Goal: Communication & Community: Share content

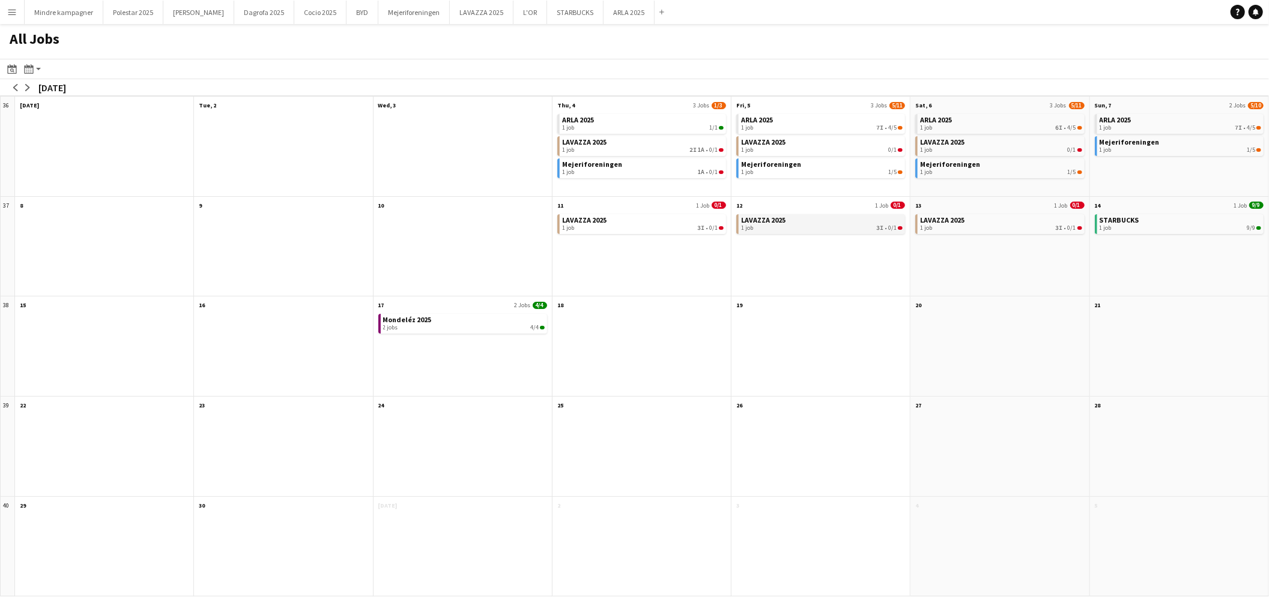
click at [800, 226] on div "1 job 3I • 0/1" at bounding box center [822, 228] width 162 height 7
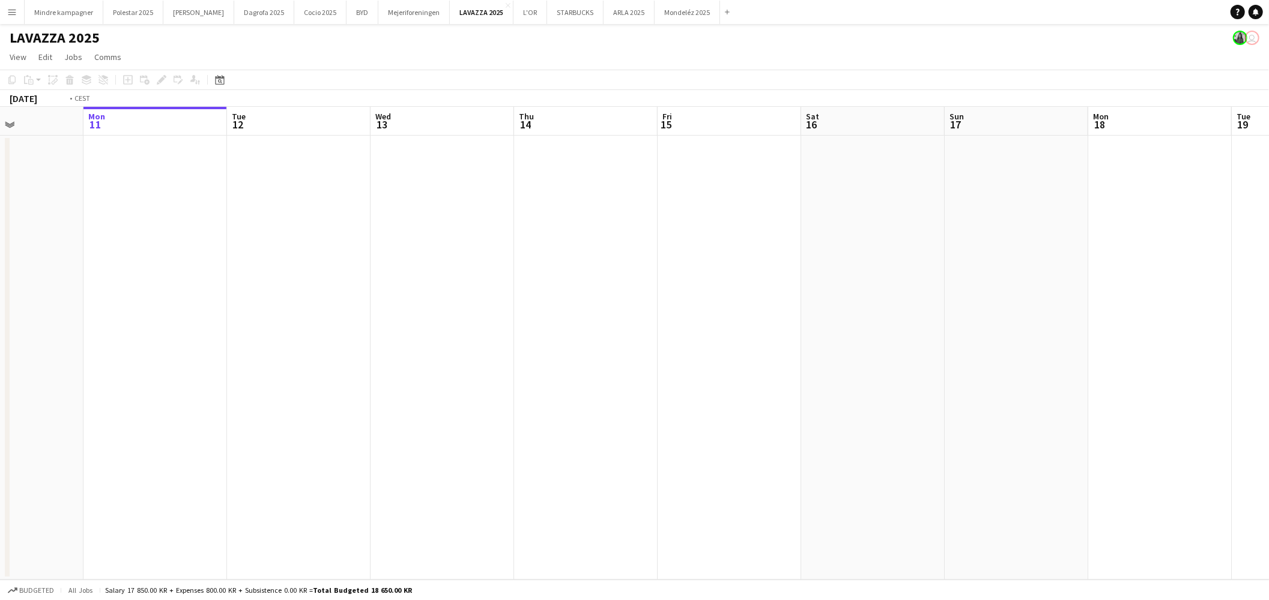
drag, startPoint x: 645, startPoint y: 381, endPoint x: 968, endPoint y: 378, distance: 323.0
click at [295, 384] on app-calendar-viewport "Fri 8 Sat 9 Sun 10 Mon 11 Tue 12 Wed 13 Thu 14 Fri 15 Sat 16 Sun 17 Mon 18 Tue …" at bounding box center [634, 343] width 1269 height 473
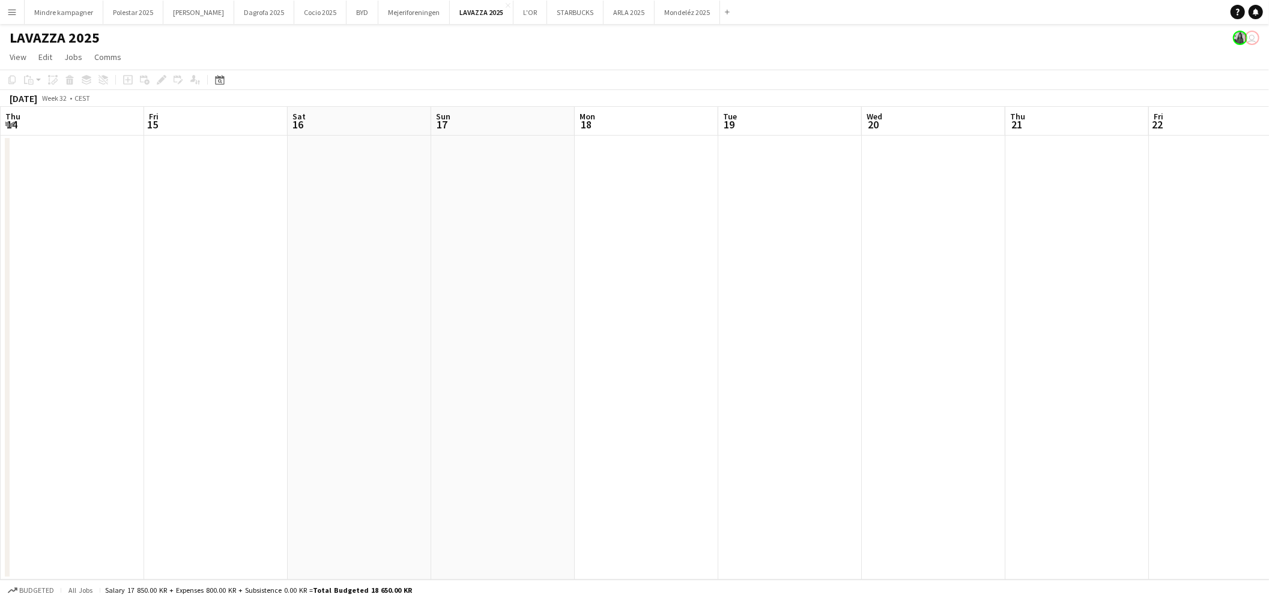
drag, startPoint x: 923, startPoint y: 408, endPoint x: 376, endPoint y: 423, distance: 546.6
click at [378, 424] on app-calendar-viewport "Mon 11 Tue 12 Wed 13 Thu 14 Fri 15 Sat 16 Sun 17 Mon 18 Tue 19 Wed 20 Thu 21 Fr…" at bounding box center [634, 343] width 1269 height 473
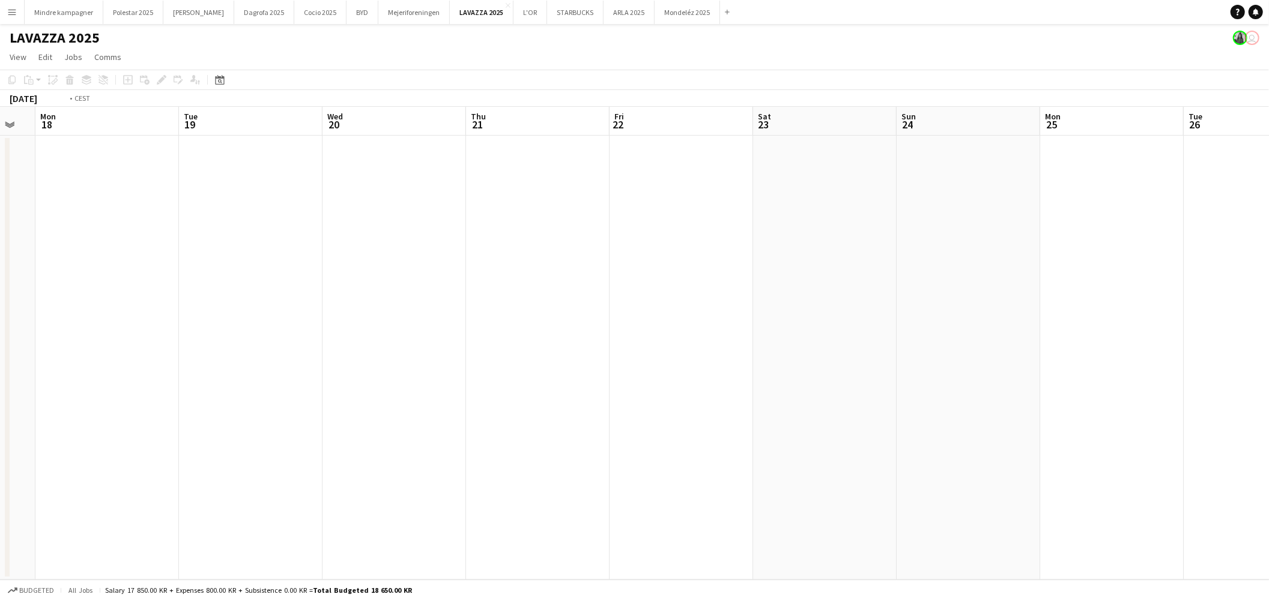
drag, startPoint x: 859, startPoint y: 410, endPoint x: 554, endPoint y: 373, distance: 306.7
click at [255, 417] on app-calendar-viewport "Fri 15 Sat 16 Sun 17 Mon 18 Tue 19 Wed 20 Thu 21 Fri 22 Sat 23 Sun 24 Mon 25 Tu…" at bounding box center [634, 343] width 1269 height 473
drag, startPoint x: 111, startPoint y: 397, endPoint x: 672, endPoint y: 380, distance: 561.7
click at [78, 397] on app-calendar-viewport "Tue 19 Wed 20 Thu 21 Fri 22 Sat 23 Sun 24 Mon 25 Tue 26 Wed 27 Thu 28 Fri 29 Sa…" at bounding box center [634, 343] width 1269 height 473
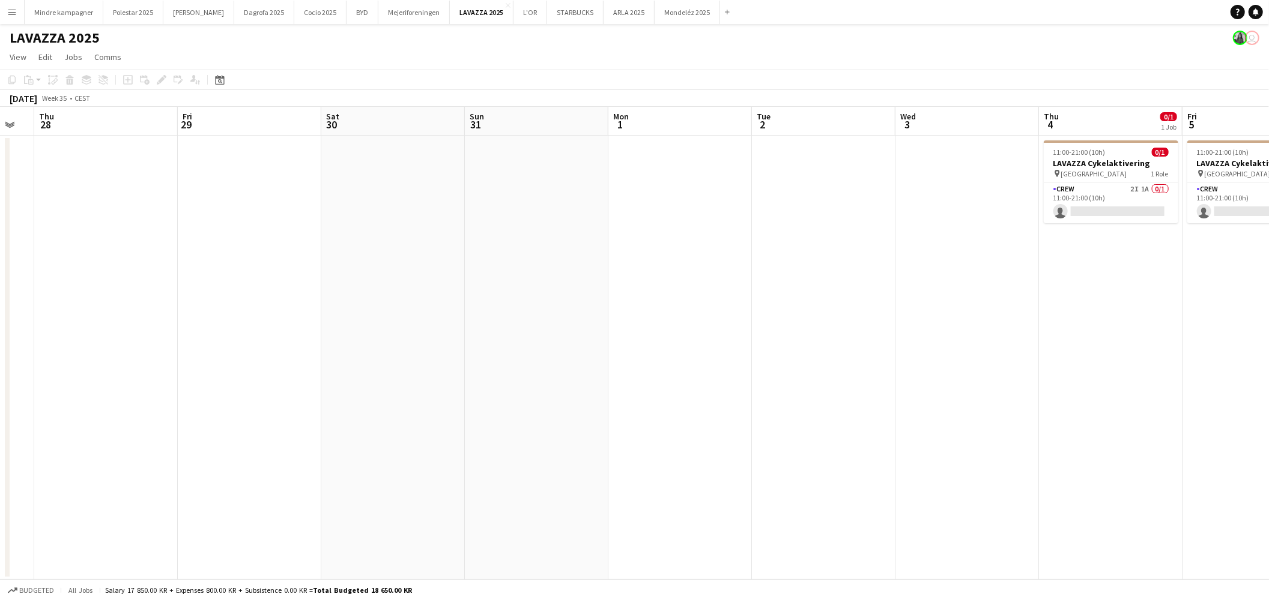
click at [244, 397] on app-calendar-viewport "Mon 25 Tue 26 Wed 27 Thu 28 Fri 29 Sat 30 Sun 31 Mon 1 Tue 2 Wed 3 Thu 4 0/1 1 …" at bounding box center [634, 343] width 1269 height 473
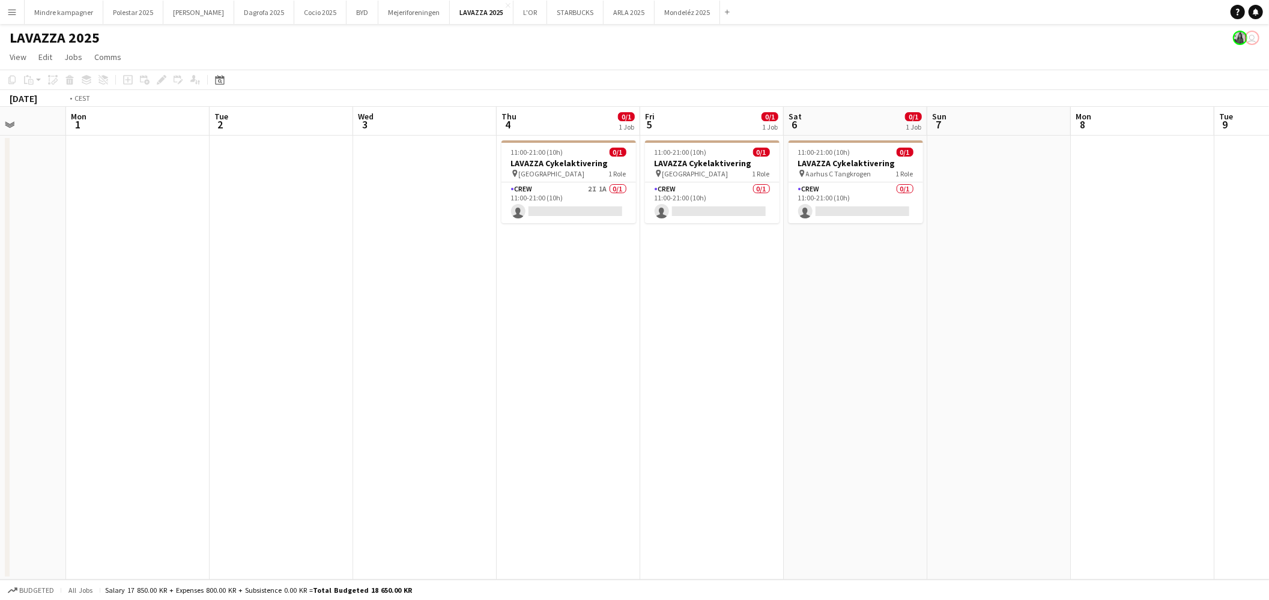
drag, startPoint x: 935, startPoint y: 412, endPoint x: 145, endPoint y: 382, distance: 791.3
click at [119, 397] on app-calendar-viewport "Fri 29 Sat 30 Sun 31 Mon 1 Tue 2 Wed 3 Thu 4 0/1 1 Job Fri 5 0/1 1 Job Sat 6 0/…" at bounding box center [634, 343] width 1269 height 473
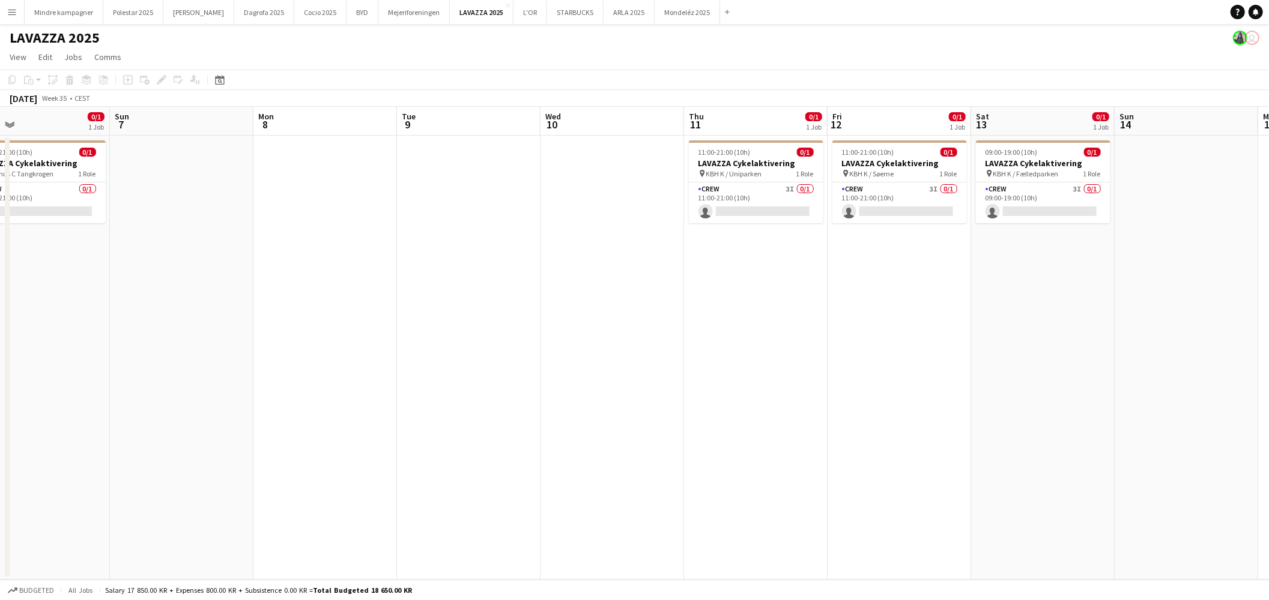
drag, startPoint x: 727, startPoint y: 432, endPoint x: 405, endPoint y: 405, distance: 323.6
click at [360, 428] on app-calendar-viewport "Wed 3 Thu 4 0/1 1 Job Fri 5 0/1 1 Job Sat 6 0/1 1 Job Sun 7 Mon 8 Tue 9 Wed 10 …" at bounding box center [634, 343] width 1269 height 473
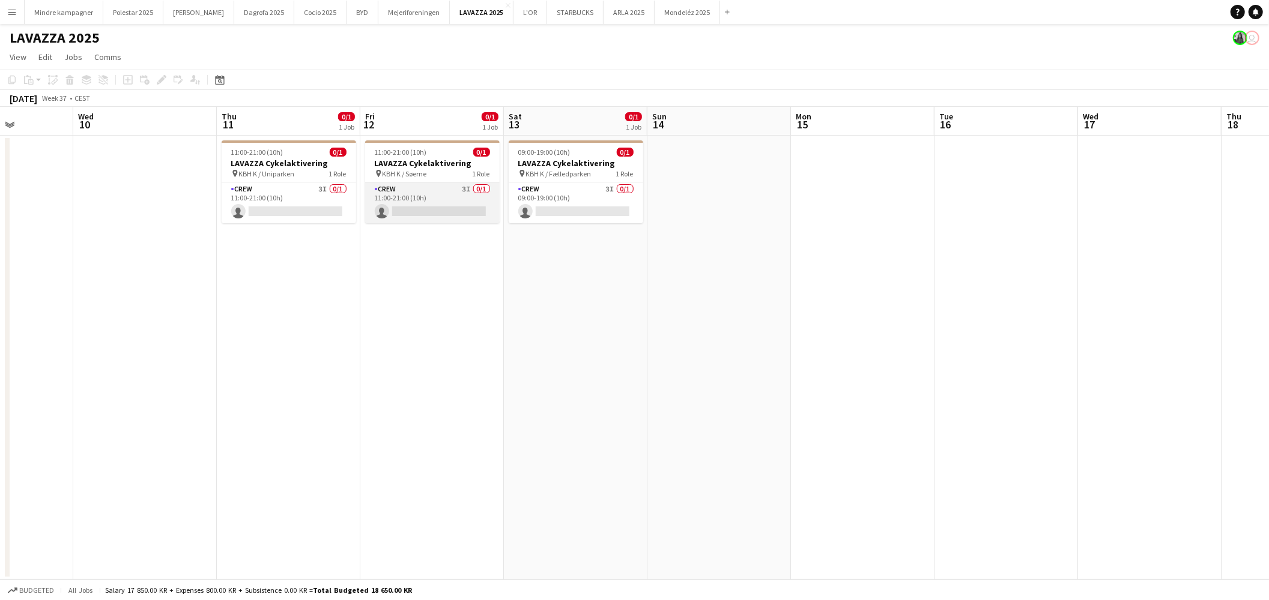
click at [438, 190] on app-card-role "Crew 3I 0/1 11:00-21:00 (10h) single-neutral-actions" at bounding box center [432, 203] width 134 height 41
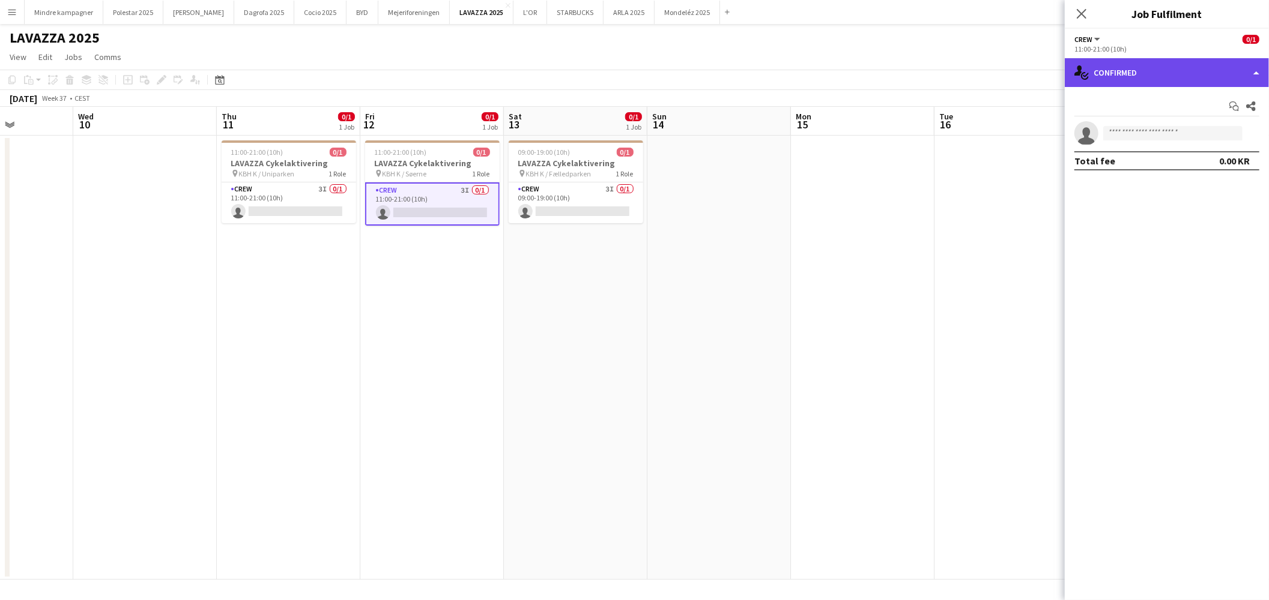
click at [1132, 70] on div "single-neutral-actions-check-2 Confirmed" at bounding box center [1167, 72] width 204 height 29
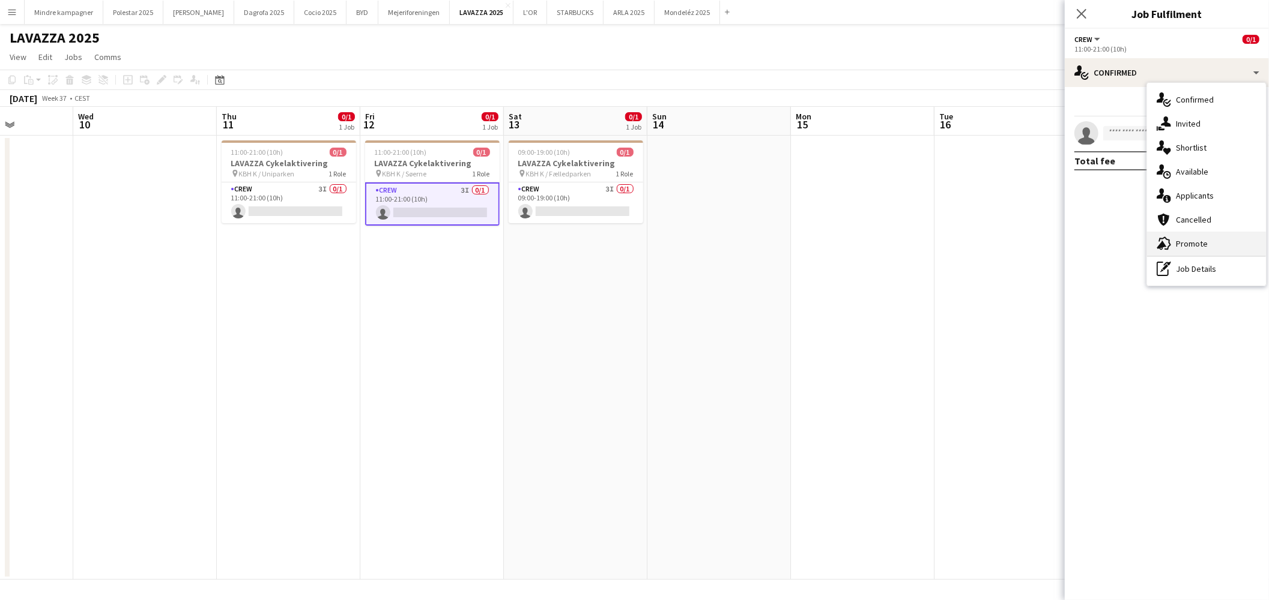
click at [1180, 244] on div "advertising-megaphone Promote" at bounding box center [1206, 244] width 119 height 24
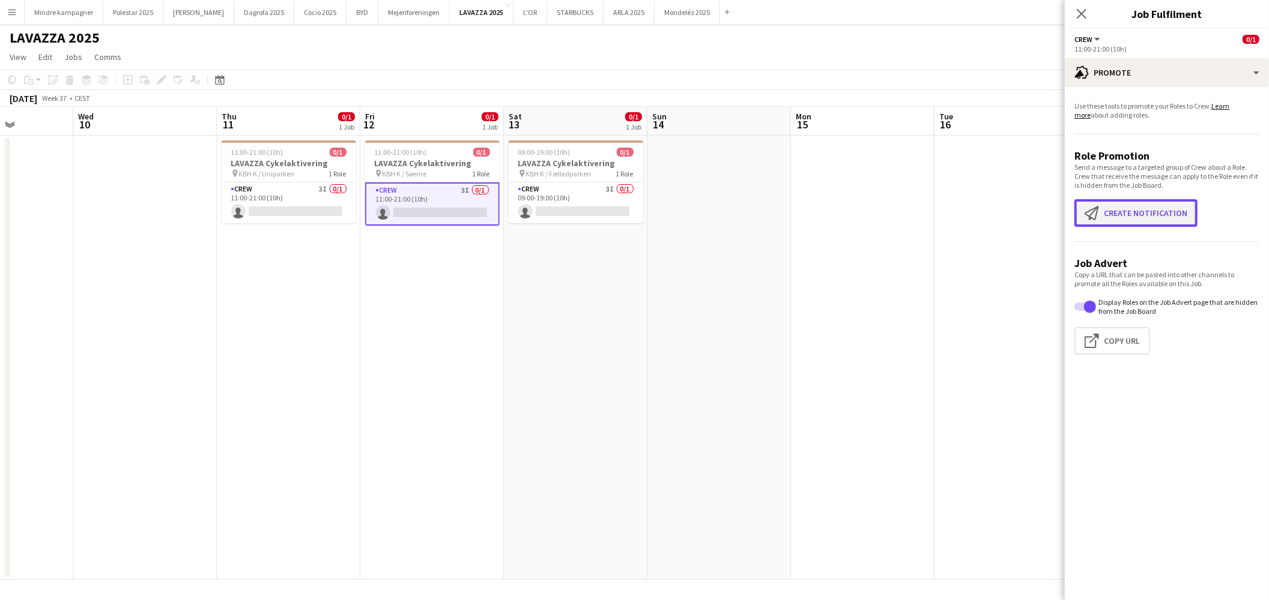
click at [1114, 217] on button "Create notification Create notification" at bounding box center [1135, 213] width 123 height 28
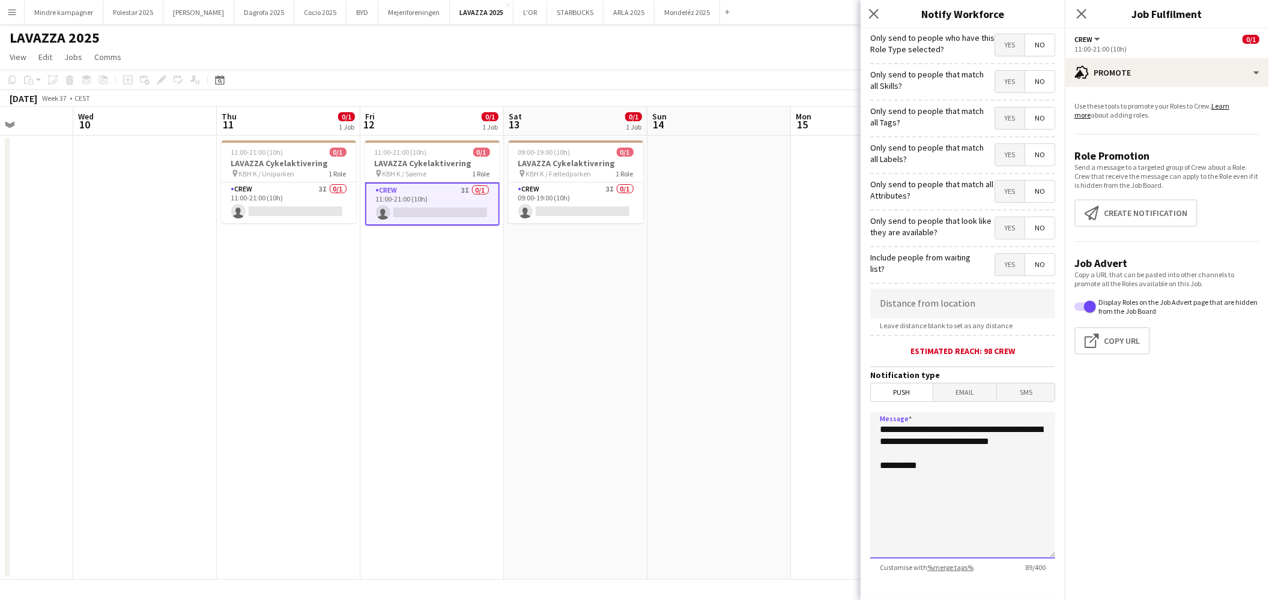
drag, startPoint x: 980, startPoint y: 452, endPoint x: 813, endPoint y: 422, distance: 170.1
click at [813, 422] on body "Menu Boards Boards Boards All jobs Status Workforce Workforce My Workforce Recr…" at bounding box center [634, 300] width 1269 height 600
type textarea "**********"
click at [1005, 114] on span "Yes" at bounding box center [1009, 118] width 29 height 22
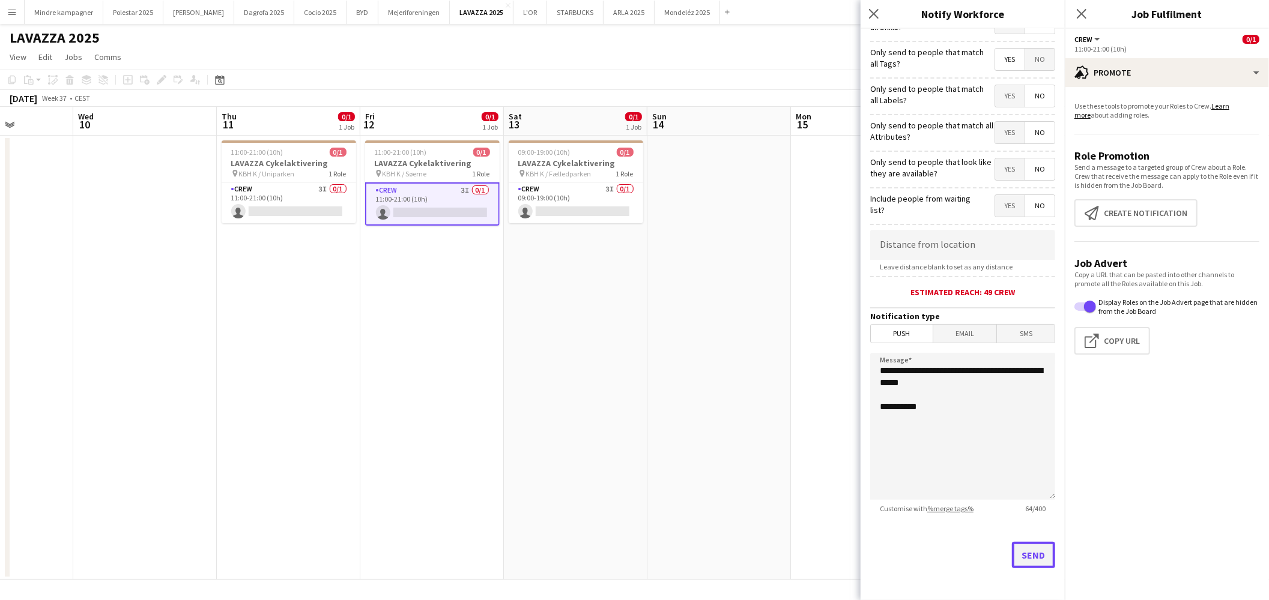
click at [1026, 555] on button "Send" at bounding box center [1033, 555] width 43 height 26
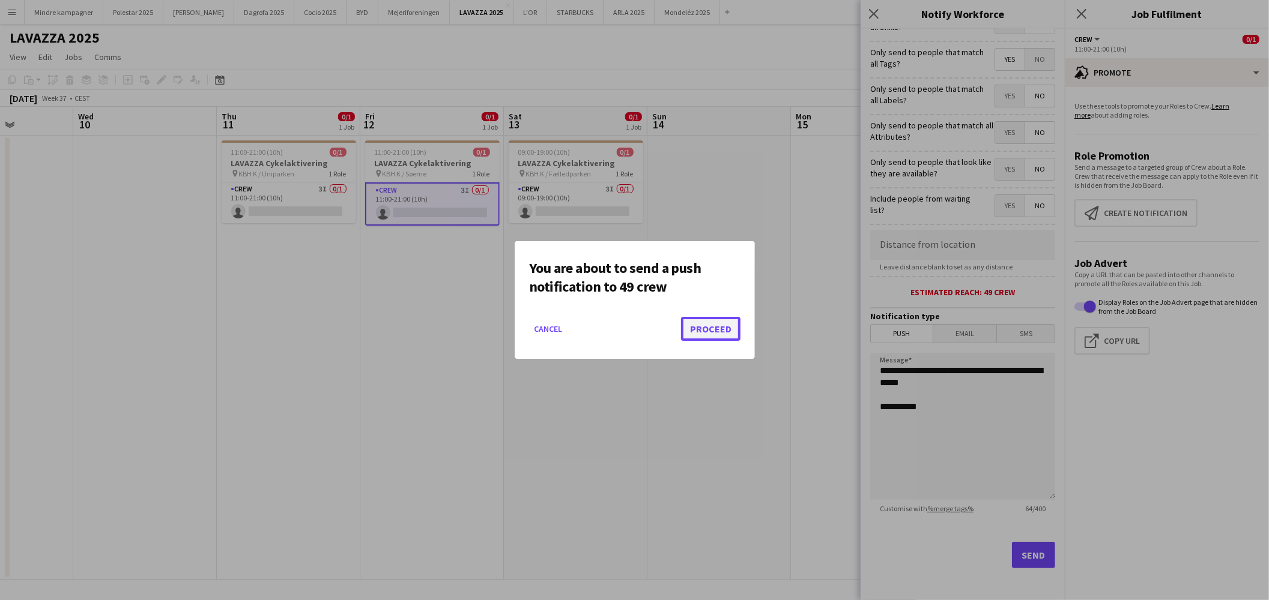
click at [722, 326] on button "Proceed" at bounding box center [710, 329] width 59 height 24
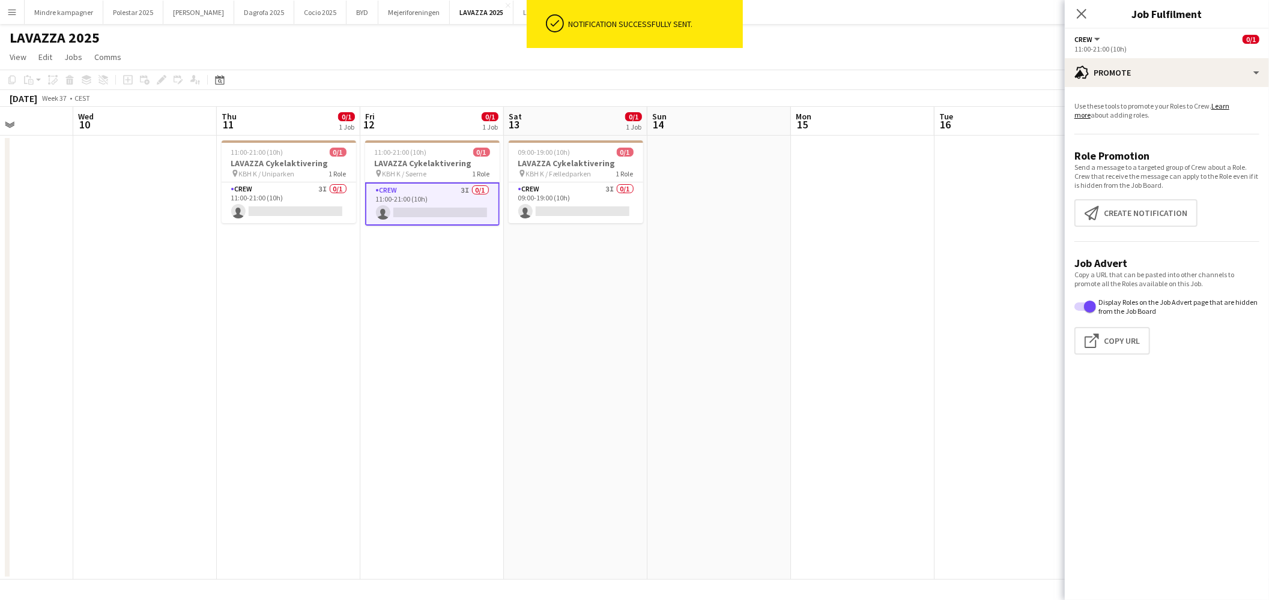
click at [741, 358] on app-date-cell at bounding box center [719, 358] width 144 height 444
